Goal: Information Seeking & Learning: Learn about a topic

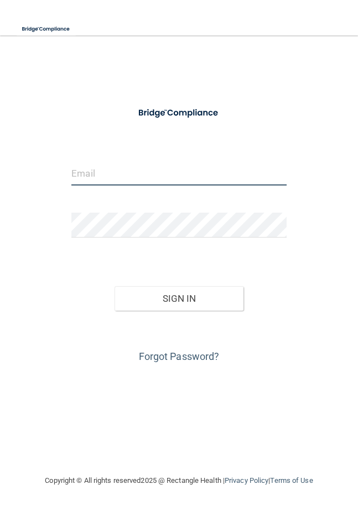
click at [219, 177] on input "email" at bounding box center [179, 173] width 216 height 25
type input "[EMAIL_ADDRESS][DOMAIN_NAME]"
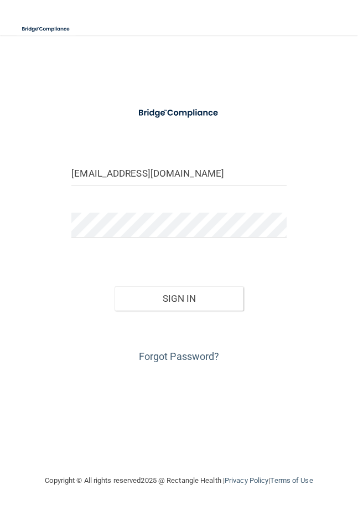
click at [224, 308] on button "Sign In" at bounding box center [179, 298] width 129 height 24
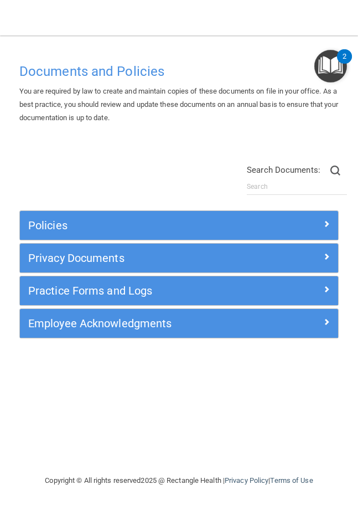
click at [301, 229] on div "Policies" at bounding box center [179, 226] width 319 height 18
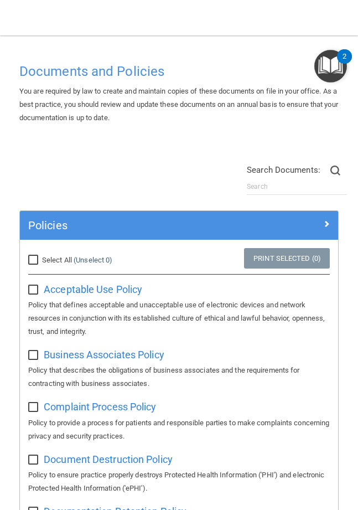
click at [321, 222] on div at bounding box center [299, 223] width 80 height 13
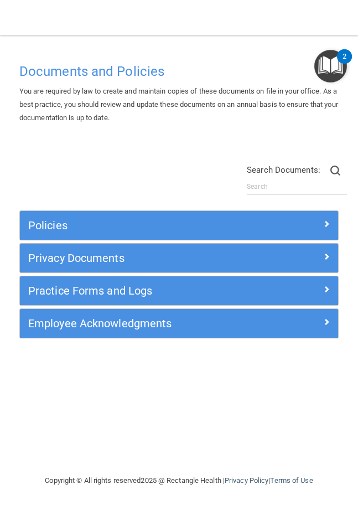
click at [156, 72] on h4 "Documents and Policies" at bounding box center [179, 71] width 320 height 14
click at [185, 37] on main "Documents and Policies You are required by law to create and maintain copies of…" at bounding box center [179, 272] width 358 height 475
click at [198, 43] on main "Documents and Policies You are required by law to create and maintain copies of…" at bounding box center [179, 272] width 358 height 475
click at [144, 139] on div "Documents and Policies You are required by law to create and maintain copies of…" at bounding box center [179, 266] width 336 height 417
click at [270, 263] on div "Privacy Documents" at bounding box center [179, 258] width 319 height 18
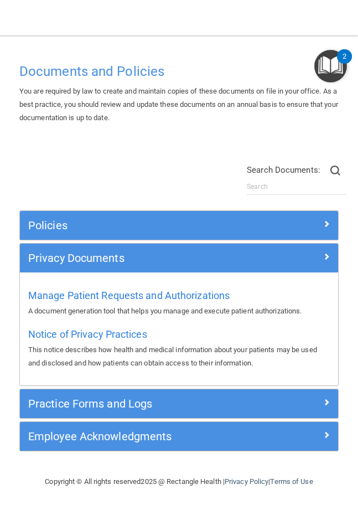
click at [293, 259] on div at bounding box center [299, 255] width 80 height 13
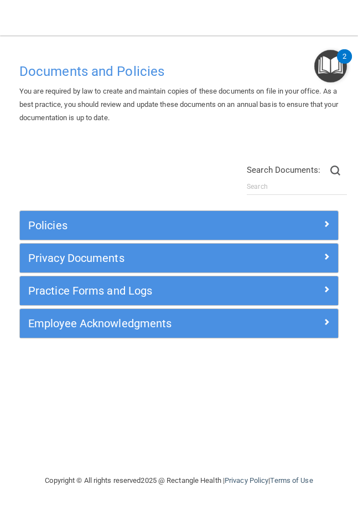
click at [291, 315] on div at bounding box center [299, 321] width 80 height 13
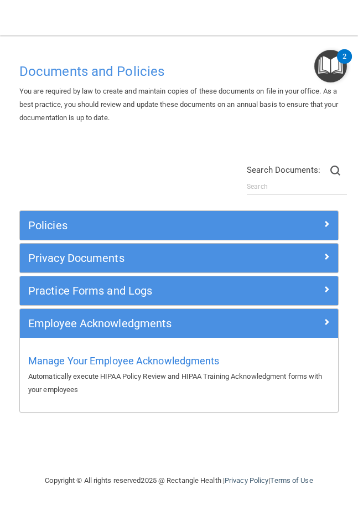
click at [336, 51] on img "Open Resource Center, 2 new notifications" at bounding box center [331, 66] width 33 height 33
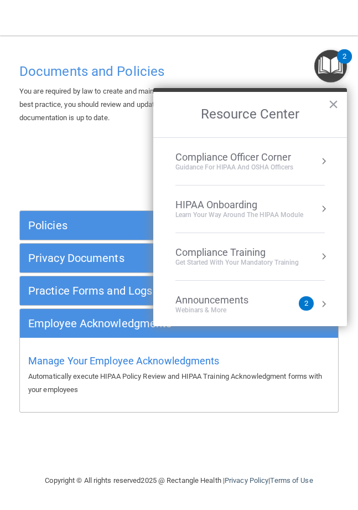
click at [327, 30] on nav "Toggle navigation Mohamet Diop mdiop@rectanglehealth.com Manage My Enterprise R…" at bounding box center [179, 17] width 358 height 35
click at [300, 249] on div "Compliance Training Get Started with your mandatory training" at bounding box center [251, 257] width 150 height 20
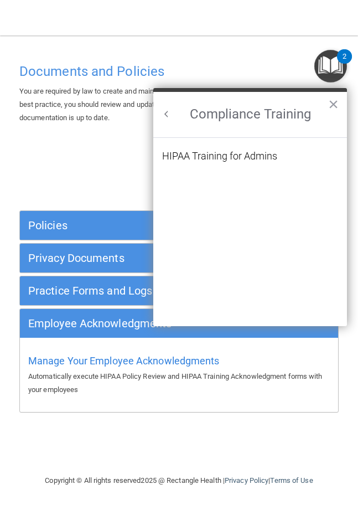
click at [311, 153] on li "HIPAA Training for Admins" at bounding box center [250, 162] width 176 height 23
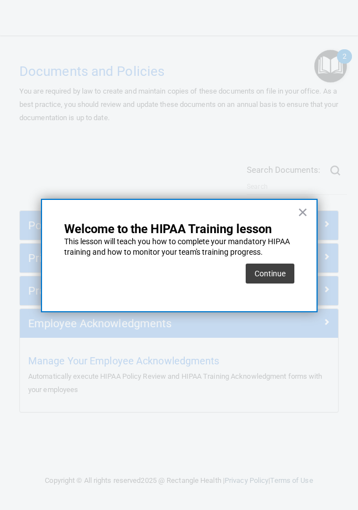
click at [284, 270] on button "Continue" at bounding box center [270, 274] width 49 height 20
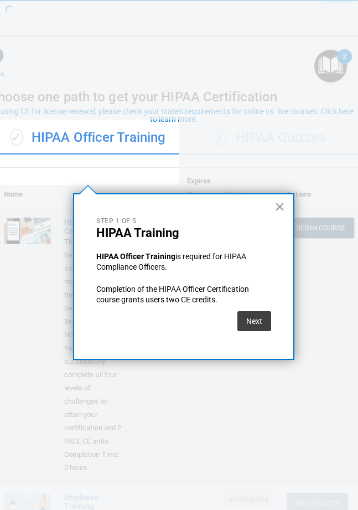
click at [280, 211] on button "×" at bounding box center [280, 207] width 11 height 18
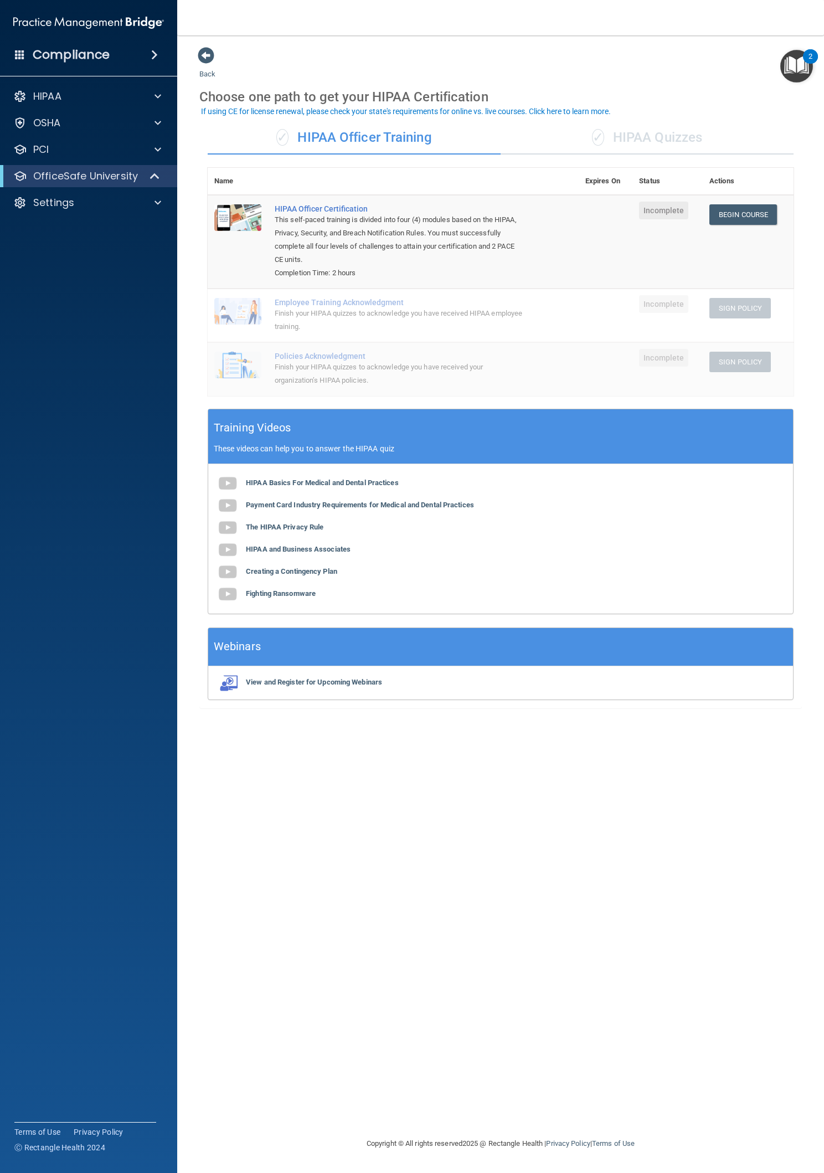
click at [27, 156] on div "PCI" at bounding box center [73, 149] width 137 height 13
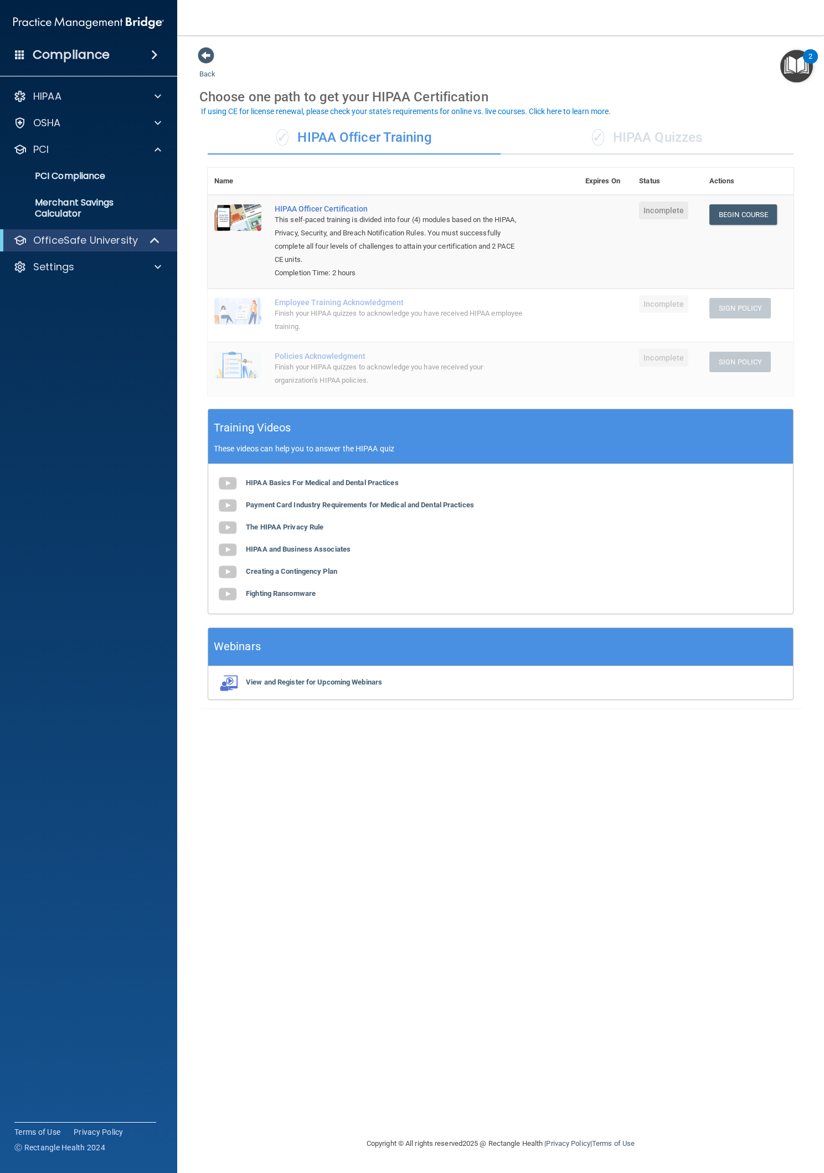
click at [46, 245] on p "OfficeSafe University" at bounding box center [85, 240] width 105 height 13
click at [48, 245] on p "OfficeSafe University" at bounding box center [85, 240] width 105 height 13
click at [12, 65] on div "Compliance" at bounding box center [88, 55] width 177 height 24
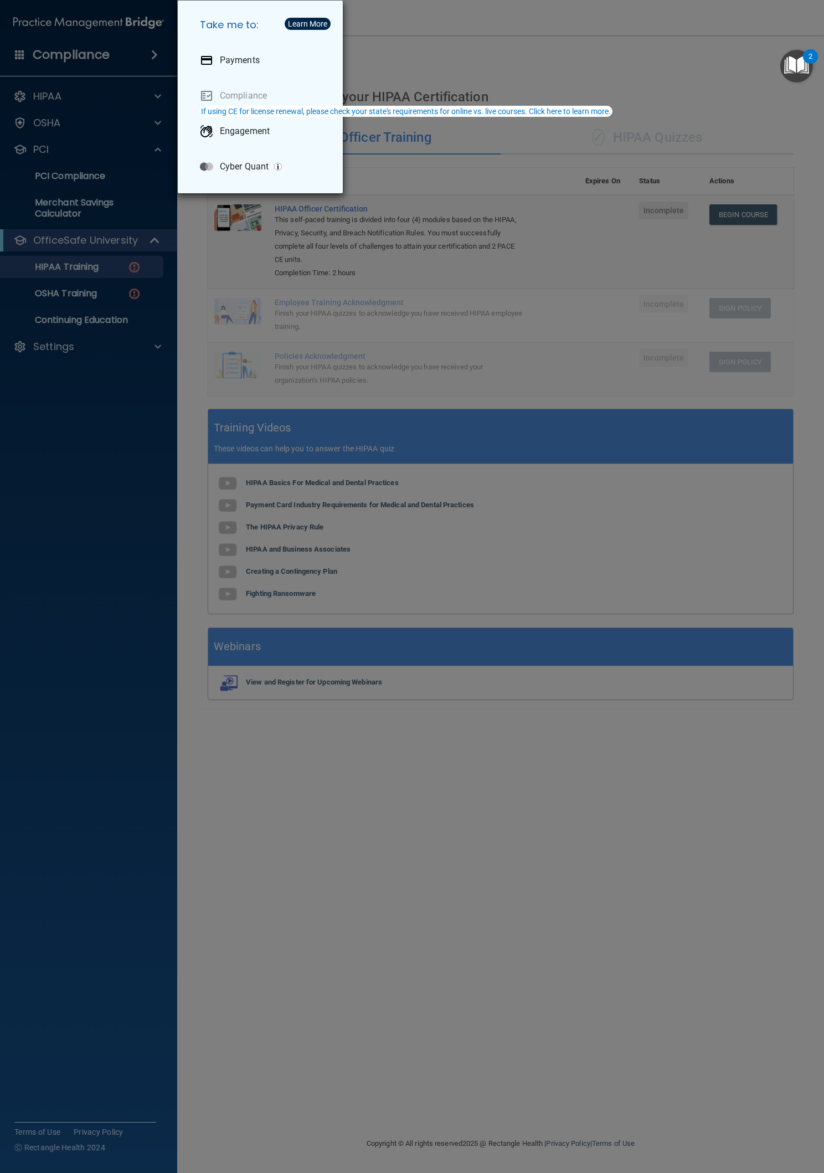
click at [42, 121] on div "Take me to: Payments Compliance Engagement Cyber Quant" at bounding box center [412, 586] width 824 height 1173
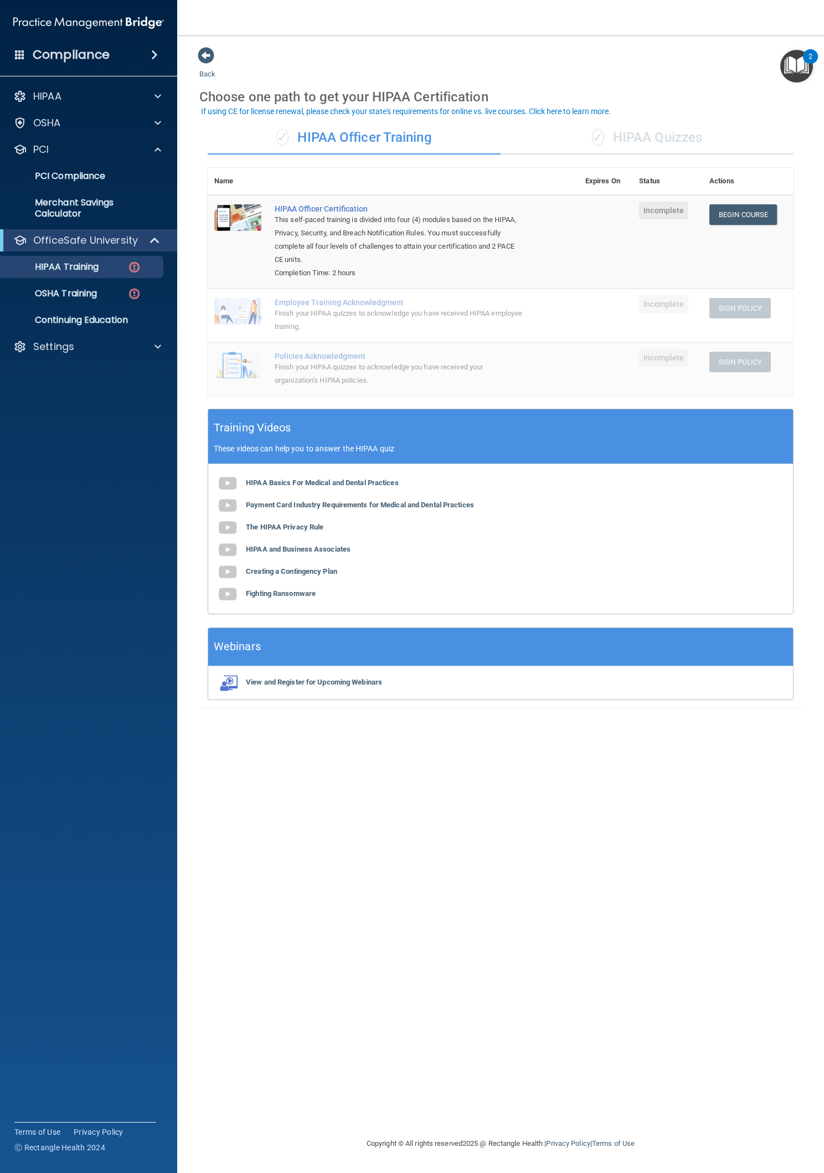
click at [65, 101] on div "HIPAA" at bounding box center [73, 96] width 137 height 13
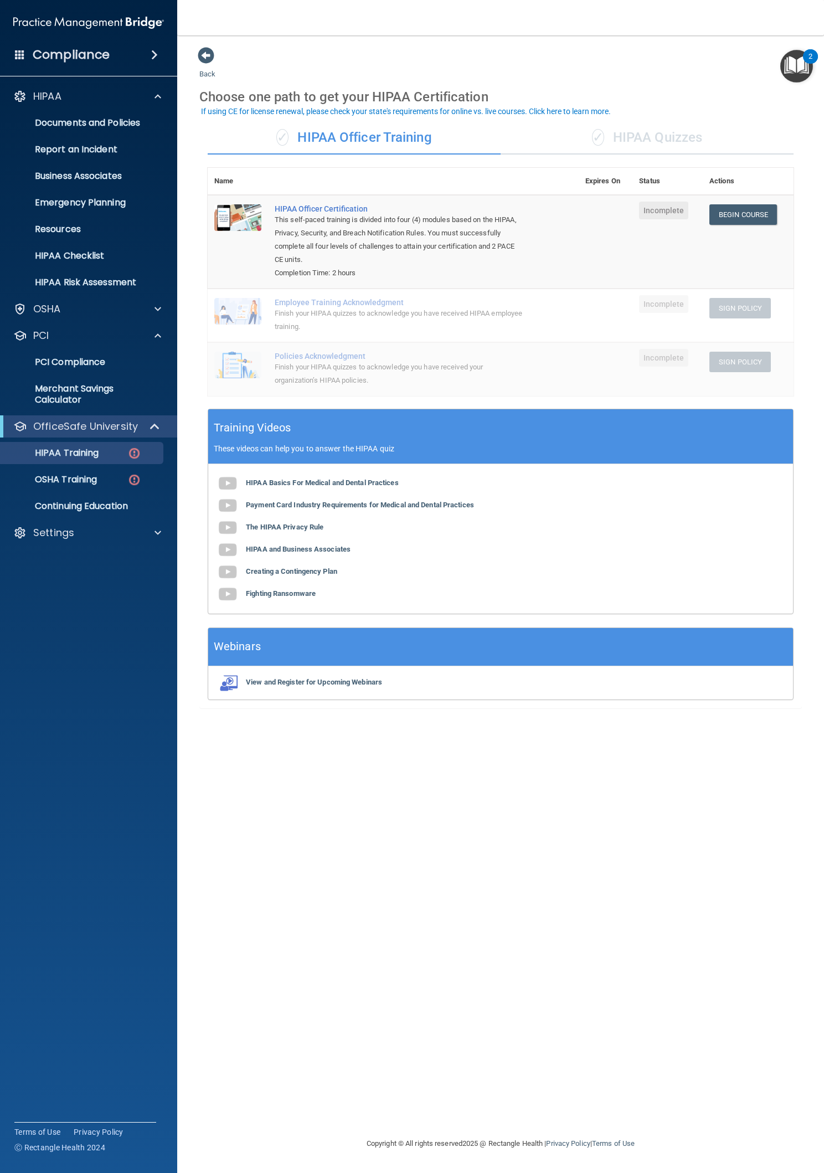
click at [48, 179] on p "Business Associates" at bounding box center [82, 176] width 151 height 11
